Goal: Transaction & Acquisition: Subscribe to service/newsletter

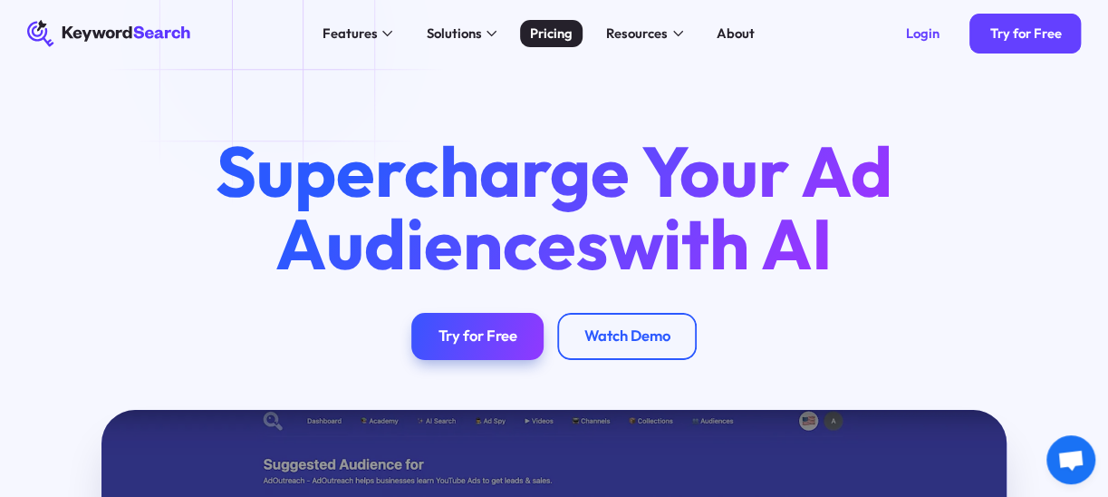
drag, startPoint x: 0, startPoint y: 0, endPoint x: 541, endPoint y: 34, distance: 542.1
click at [541, 34] on div "Pricing" at bounding box center [551, 34] width 43 height 20
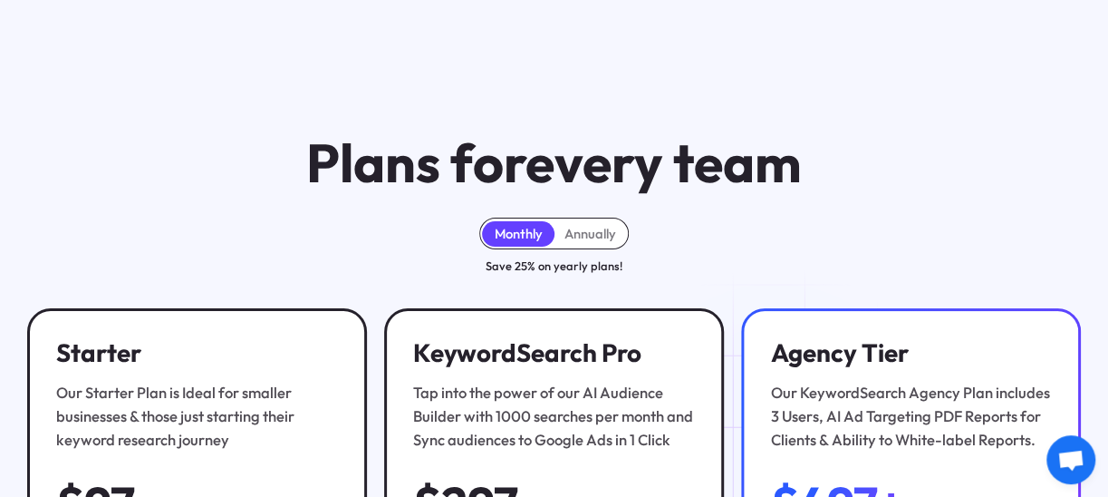
scroll to position [73, 0]
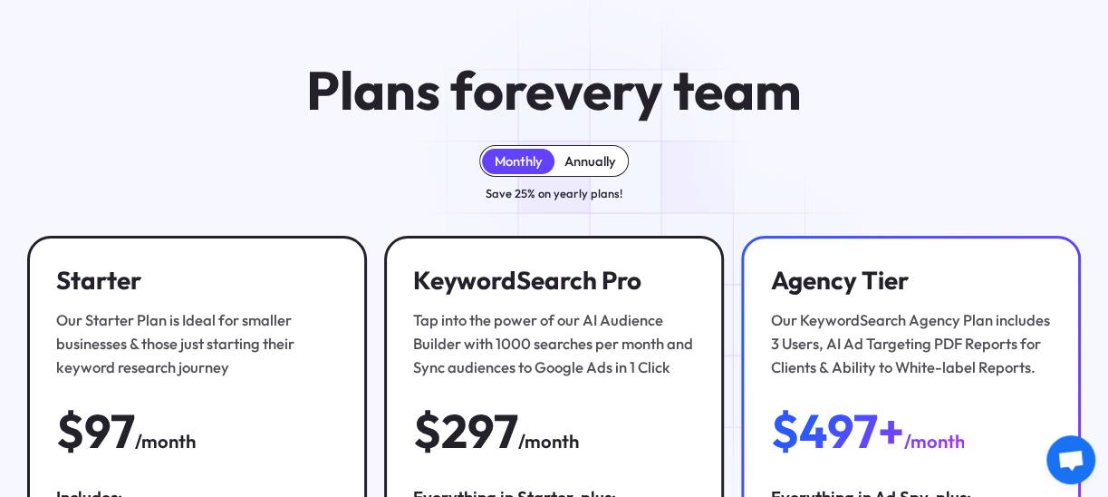
click at [595, 160] on div "Annually" at bounding box center [591, 161] width 52 height 16
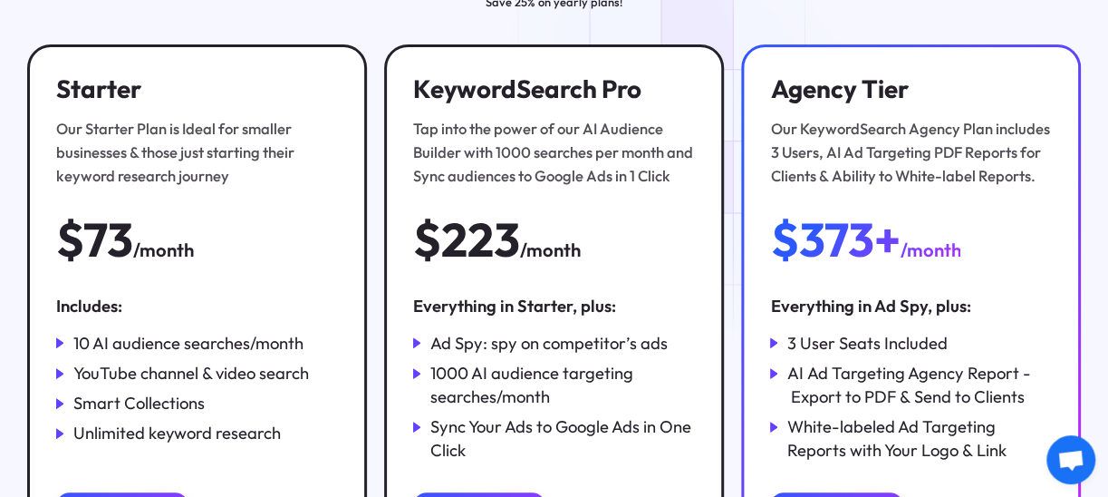
scroll to position [272, 0]
